Goal: Transaction & Acquisition: Purchase product/service

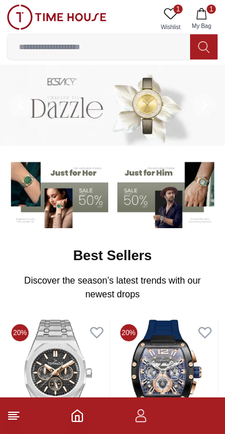
click at [217, 9] on button "1 My Bag" at bounding box center [201, 19] width 33 height 29
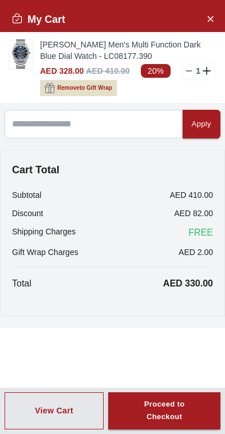
click at [23, 50] on img at bounding box center [21, 53] width 23 height 29
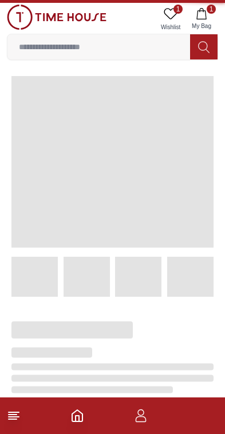
click at [86, 44] on input at bounding box center [98, 46] width 182 height 23
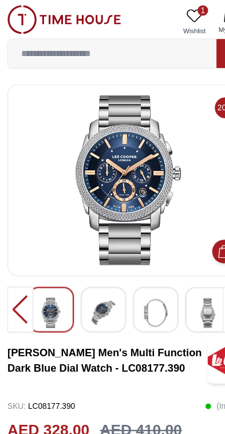
click at [173, 11] on span "1" at bounding box center [177, 9] width 9 height 9
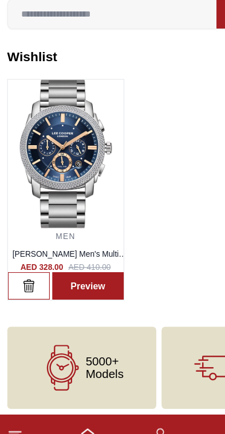
click at [58, 135] on img at bounding box center [57, 169] width 101 height 130
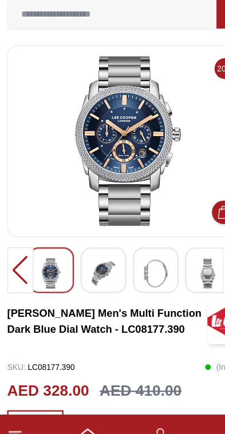
click at [113, 134] on img at bounding box center [113, 158] width 192 height 149
click at [125, 138] on img at bounding box center [113, 158] width 192 height 149
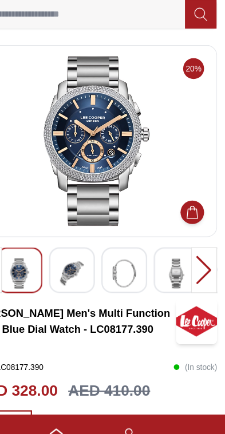
click at [100, 142] on img at bounding box center [113, 158] width 192 height 149
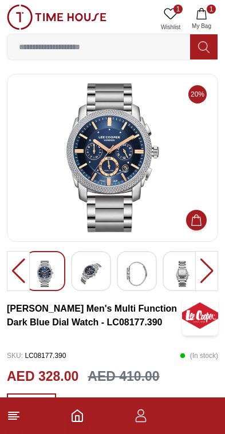
click at [136, 193] on img at bounding box center [113, 158] width 192 height 149
click at [47, 275] on img at bounding box center [45, 274] width 21 height 26
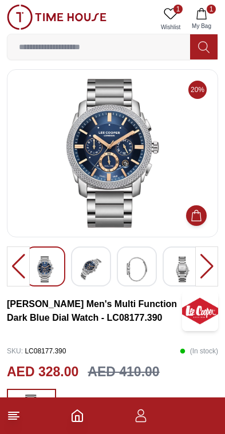
scroll to position [4, 0]
